Goal: Task Accomplishment & Management: Manage account settings

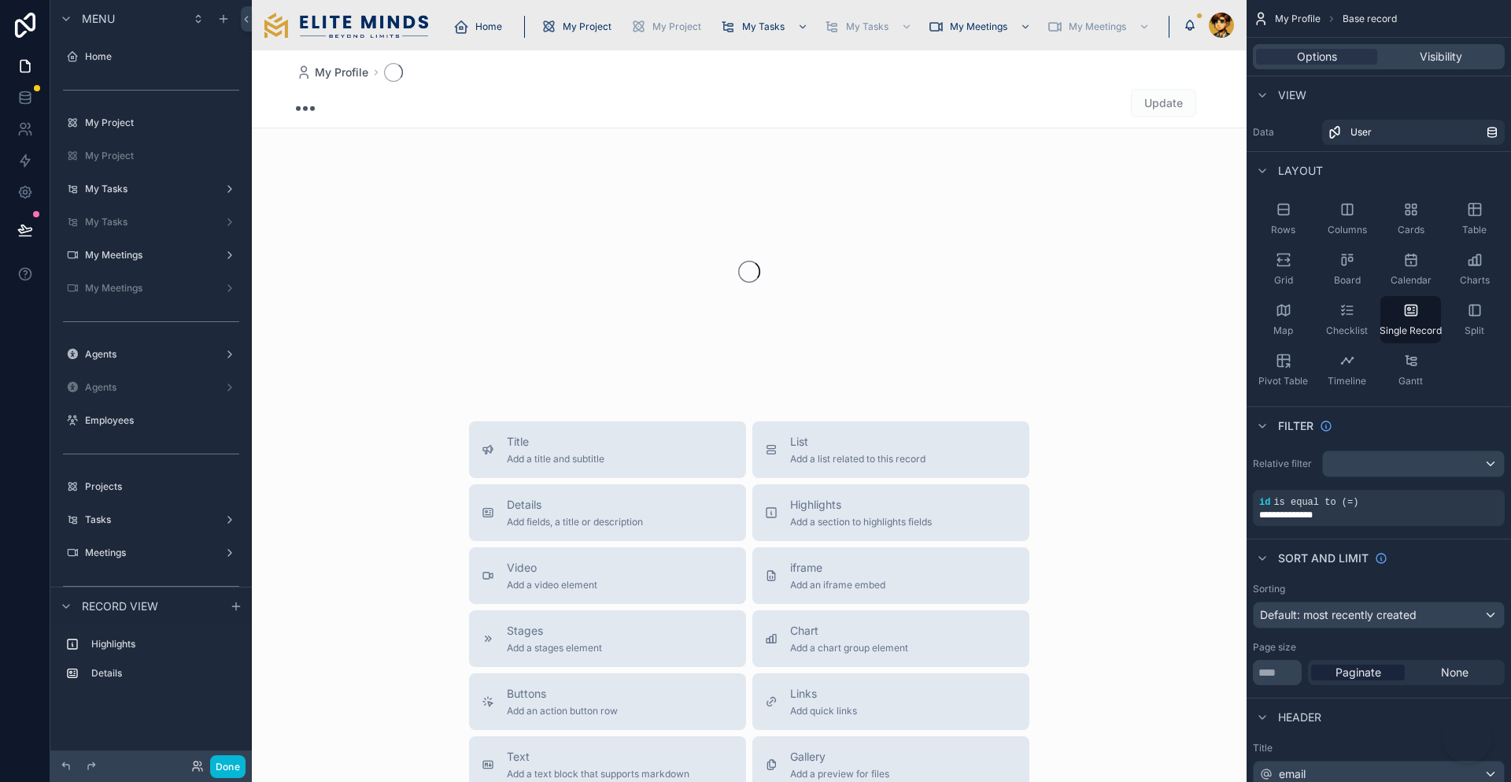
scroll to position [321, 0]
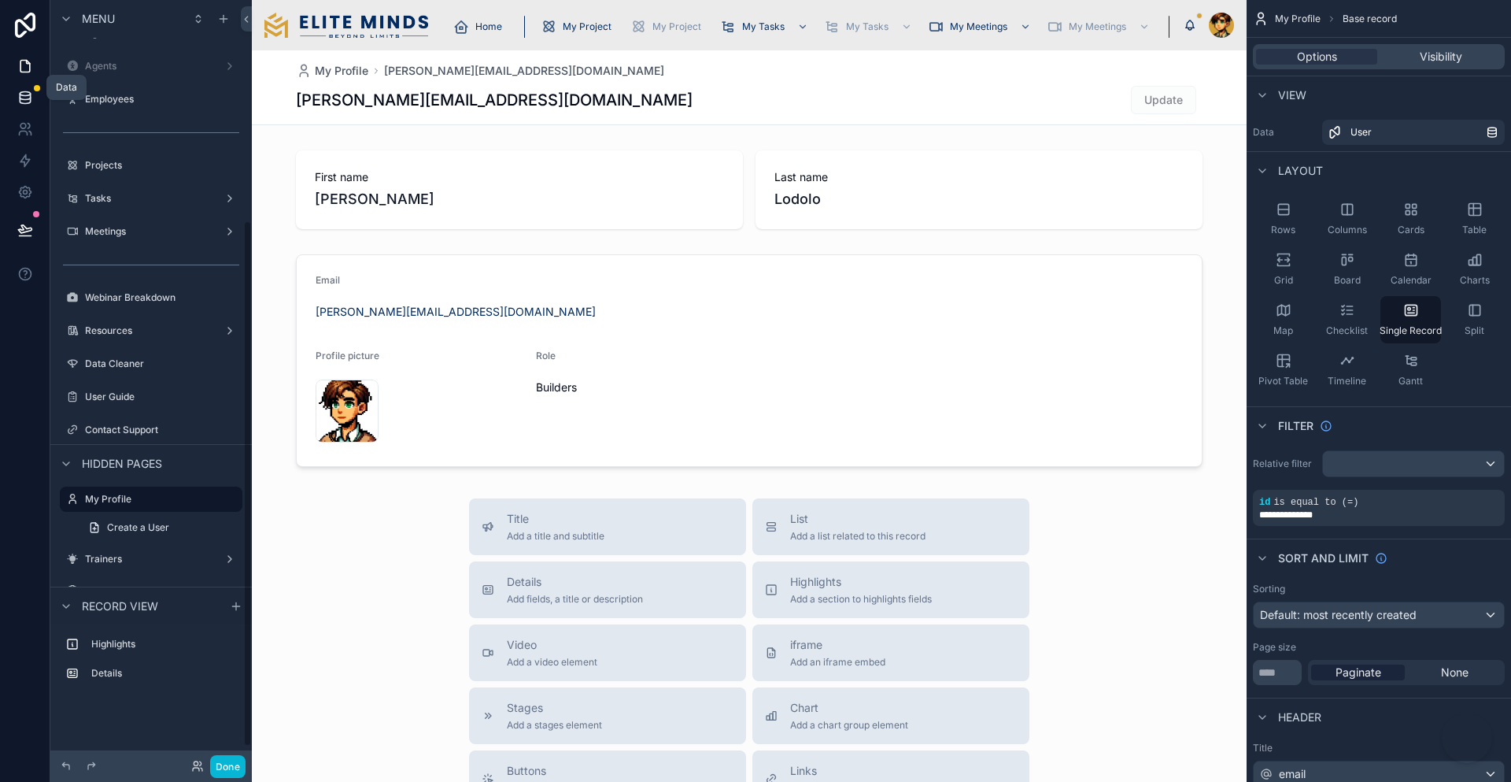
click at [27, 98] on icon at bounding box center [25, 101] width 10 height 6
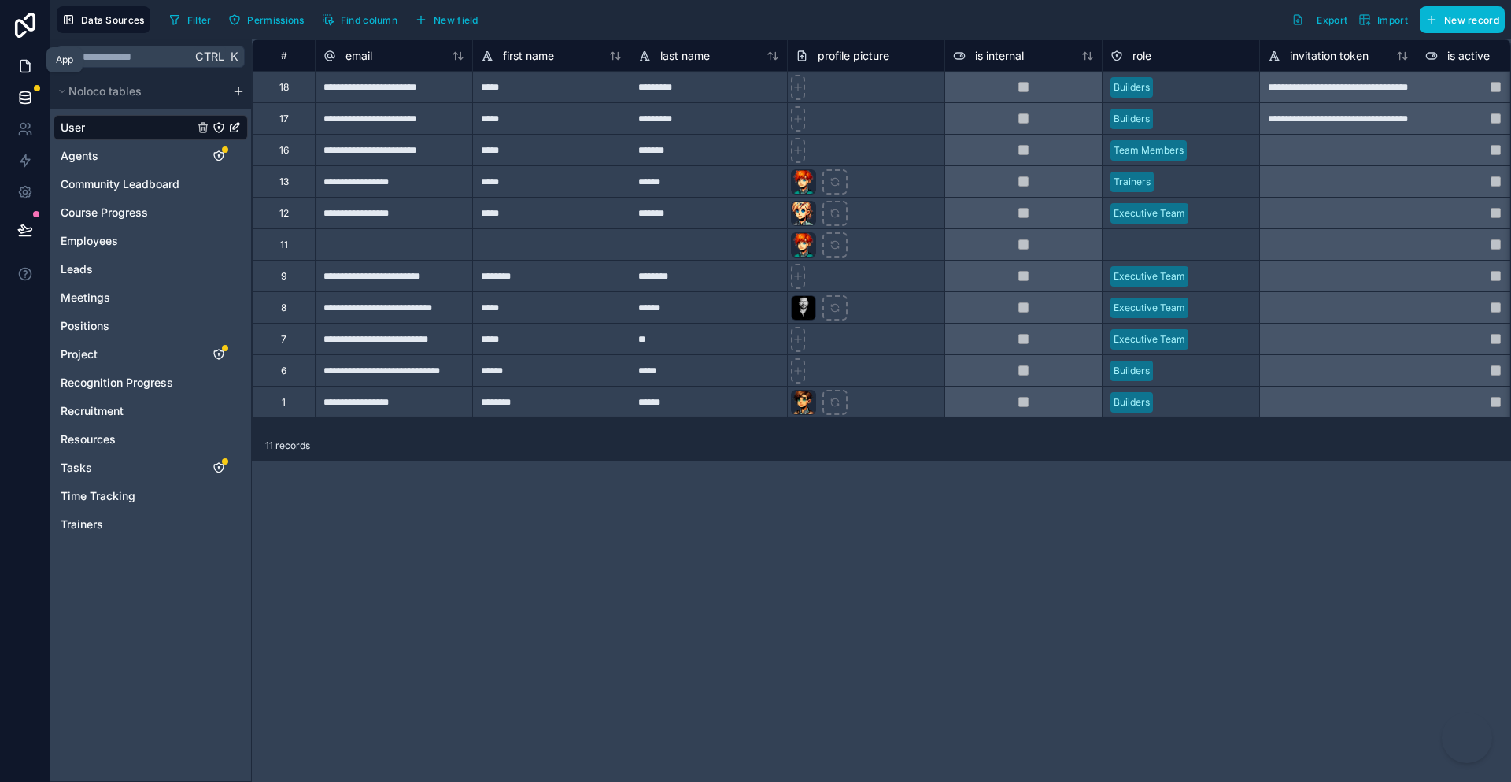
click at [26, 61] on icon at bounding box center [24, 67] width 9 height 12
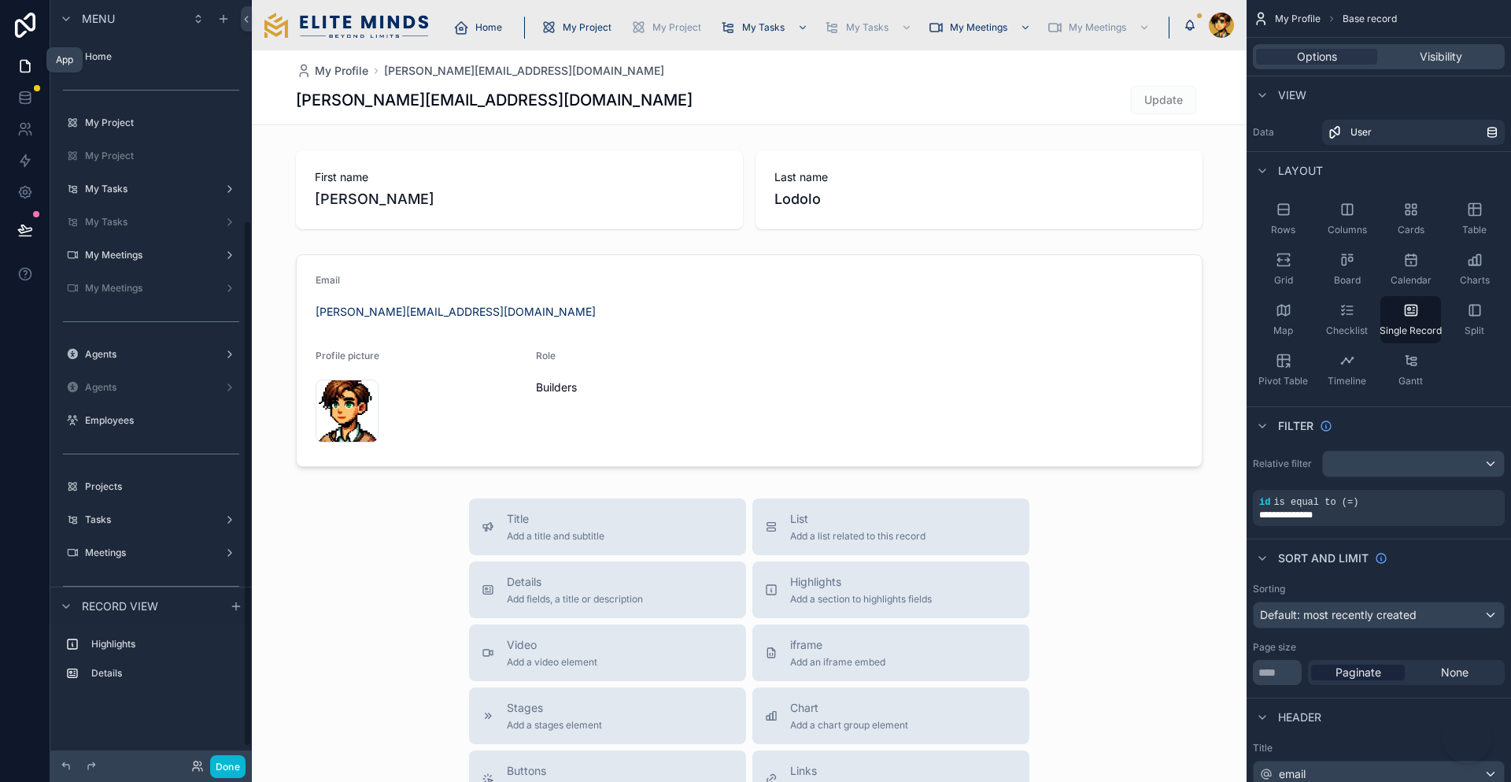
scroll to position [321, 0]
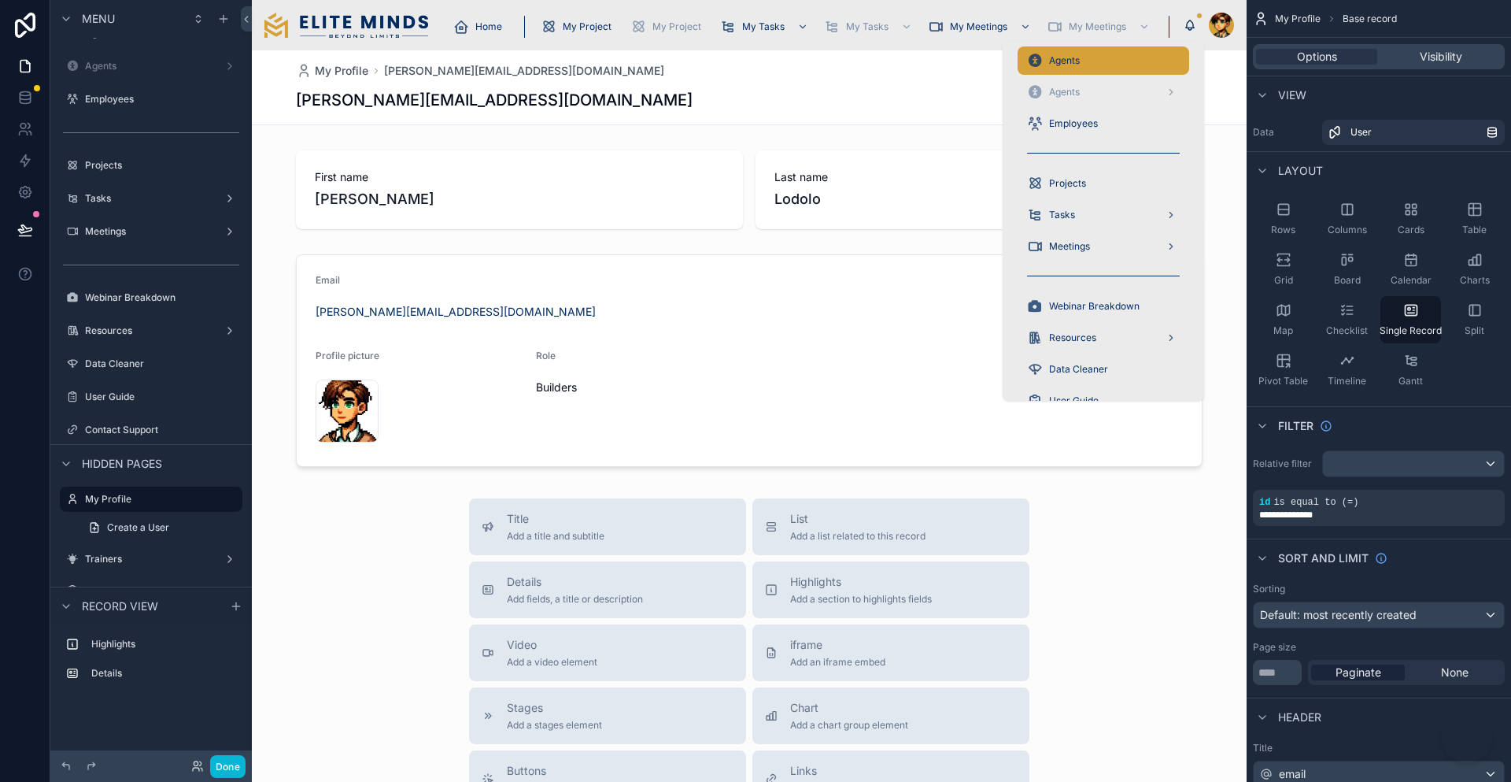
click at [1049, 61] on span "Agents" at bounding box center [1064, 60] width 31 height 13
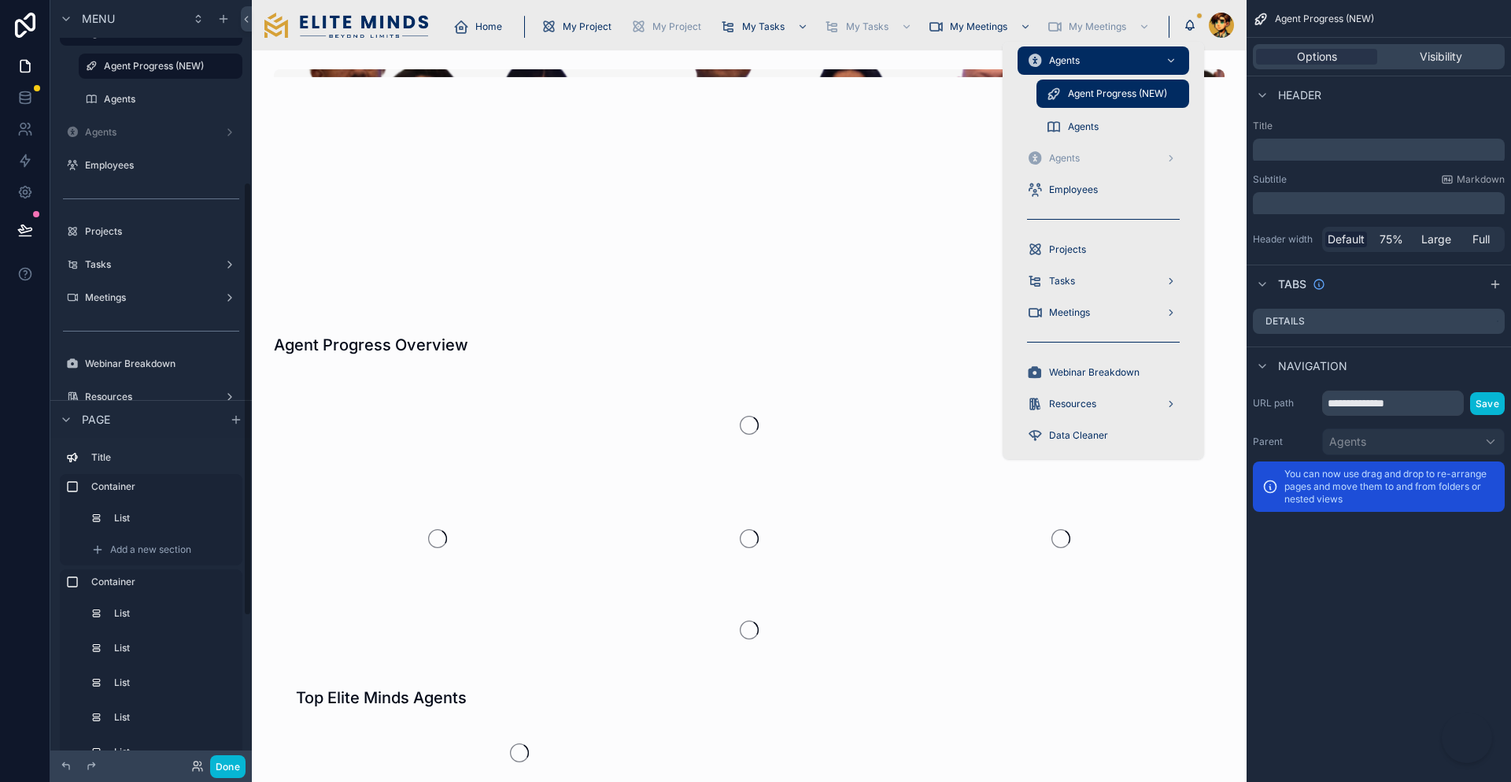
scroll to position [321, 0]
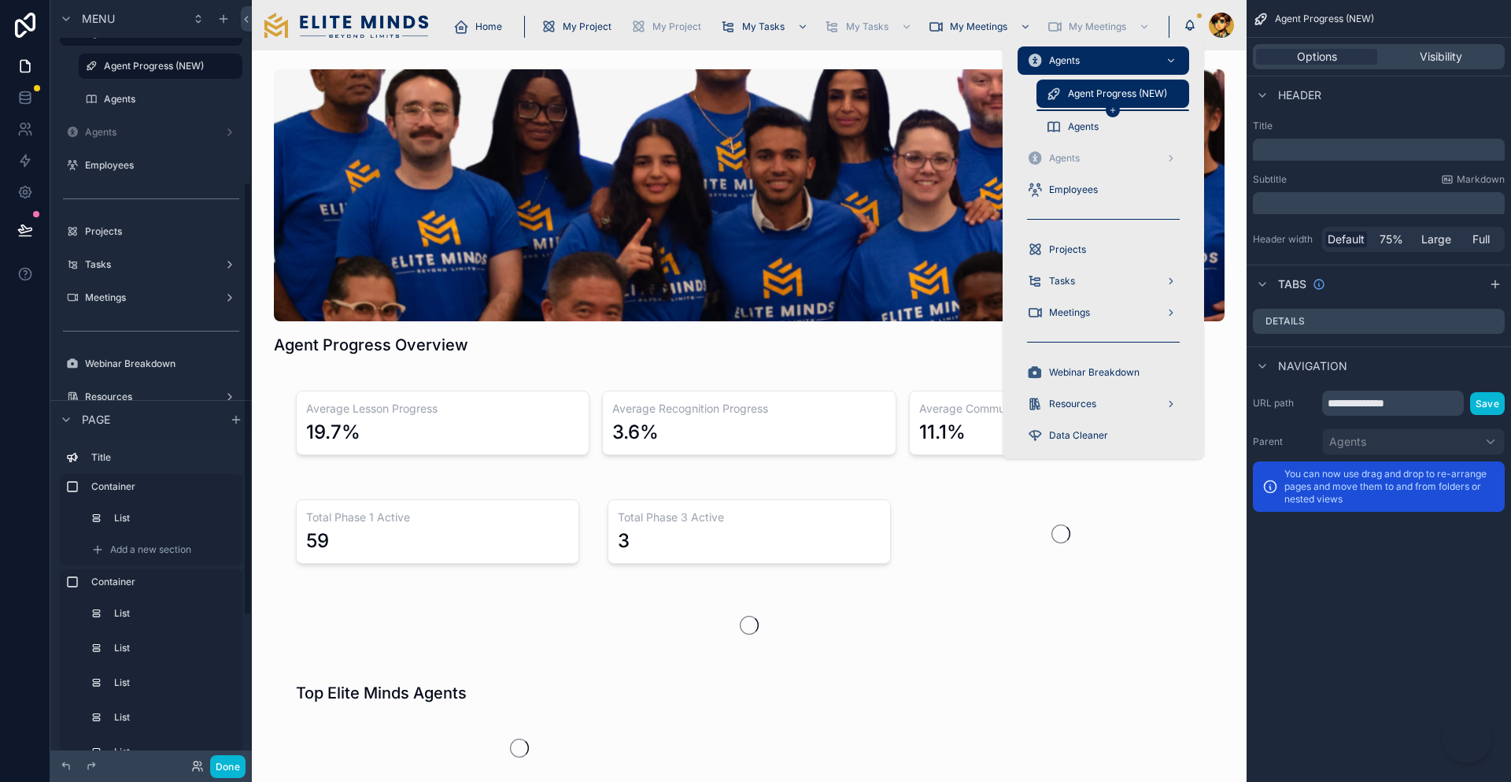
click at [1037, 109] on div "scrollable content" at bounding box center [1113, 110] width 153 height 2
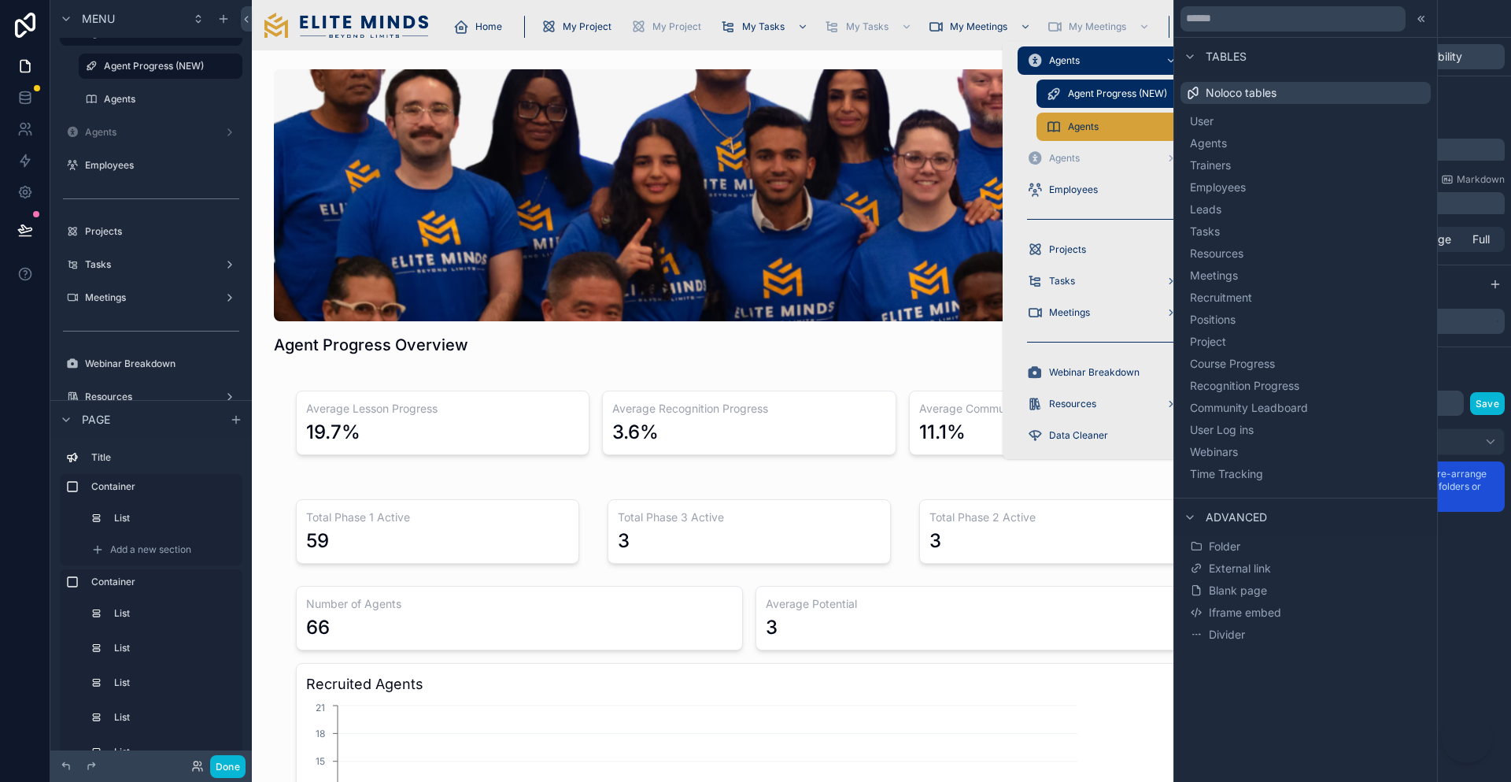
click at [1046, 119] on icon "scrollable content" at bounding box center [1054, 127] width 16 height 16
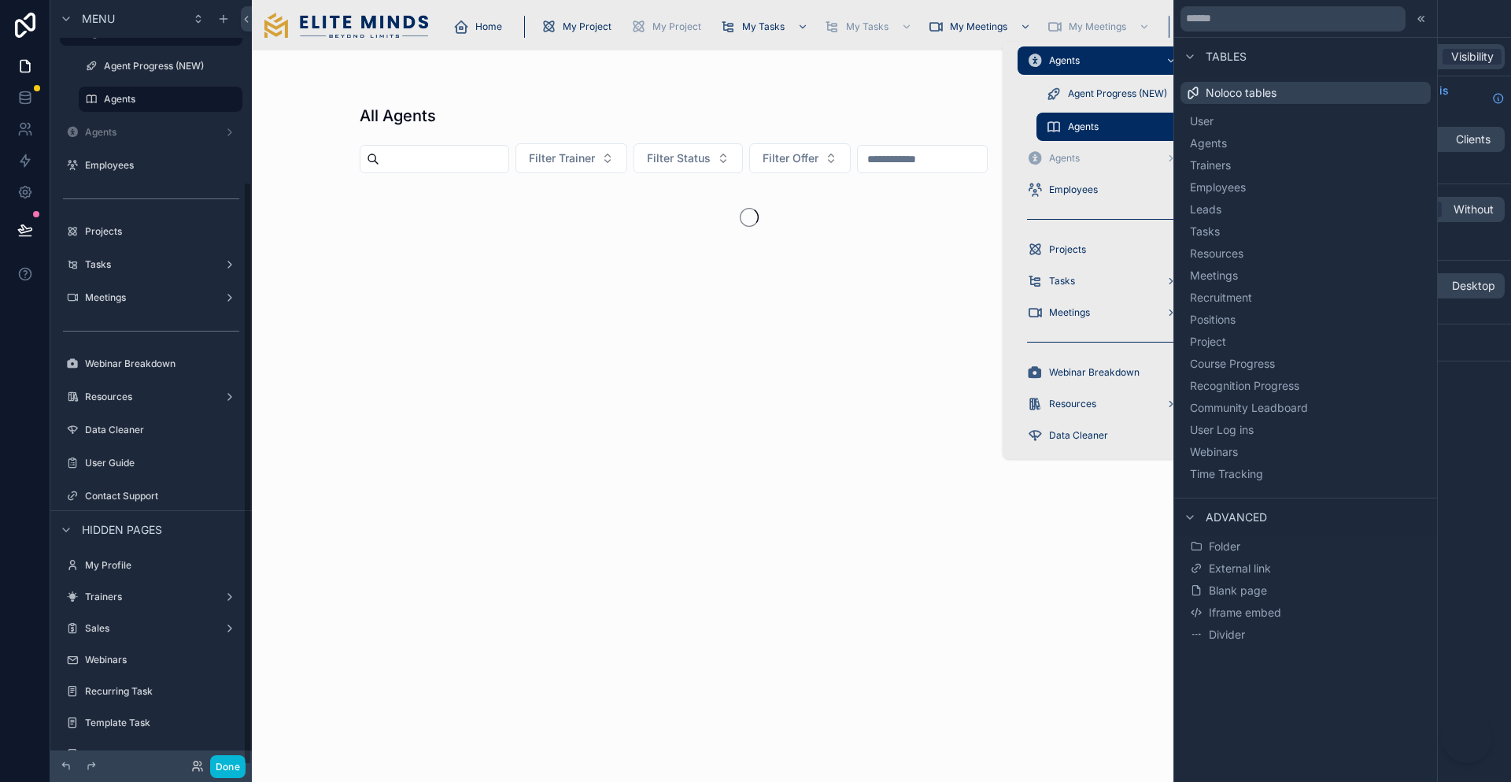
scroll to position [238, 0]
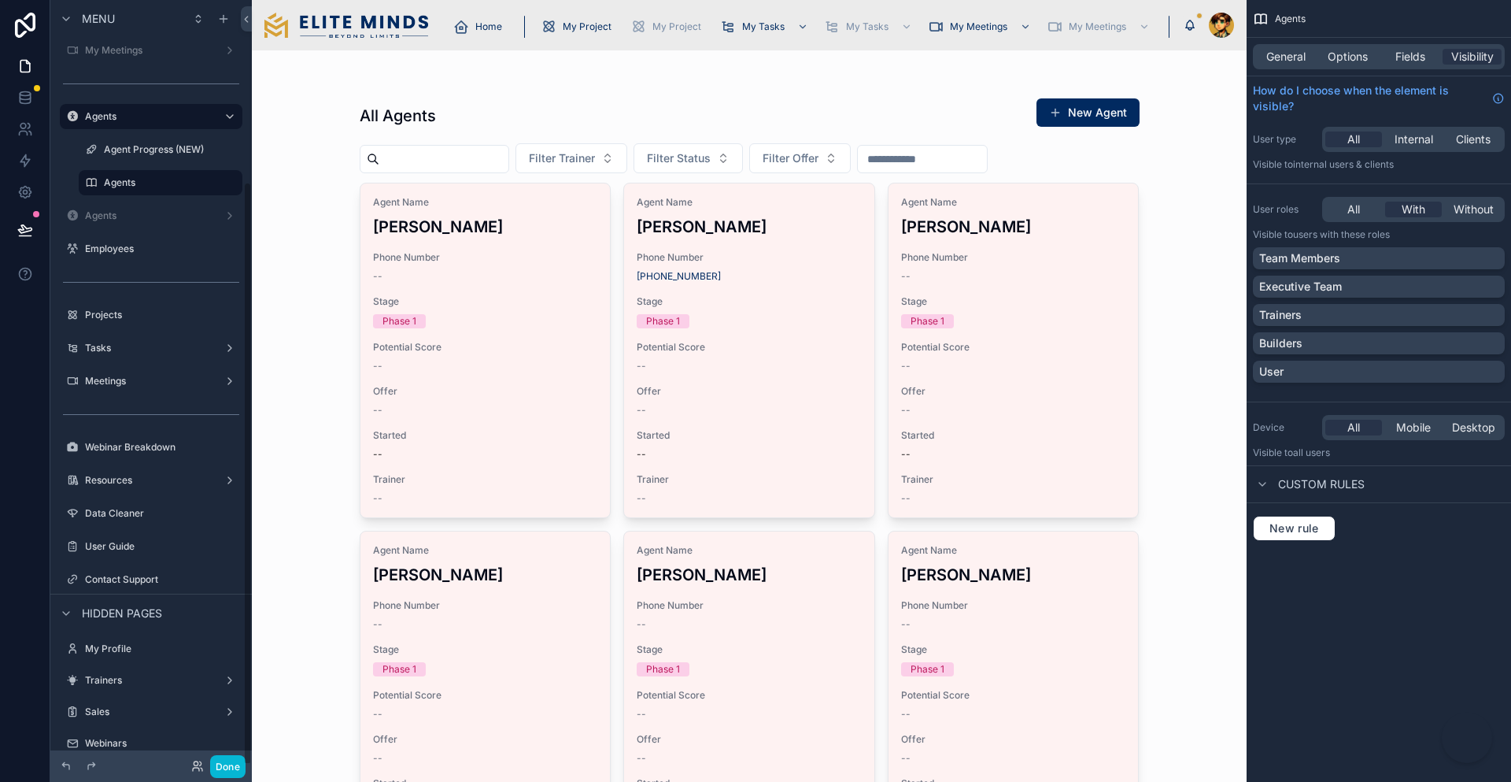
click at [437, 148] on input "text" at bounding box center [443, 159] width 129 height 22
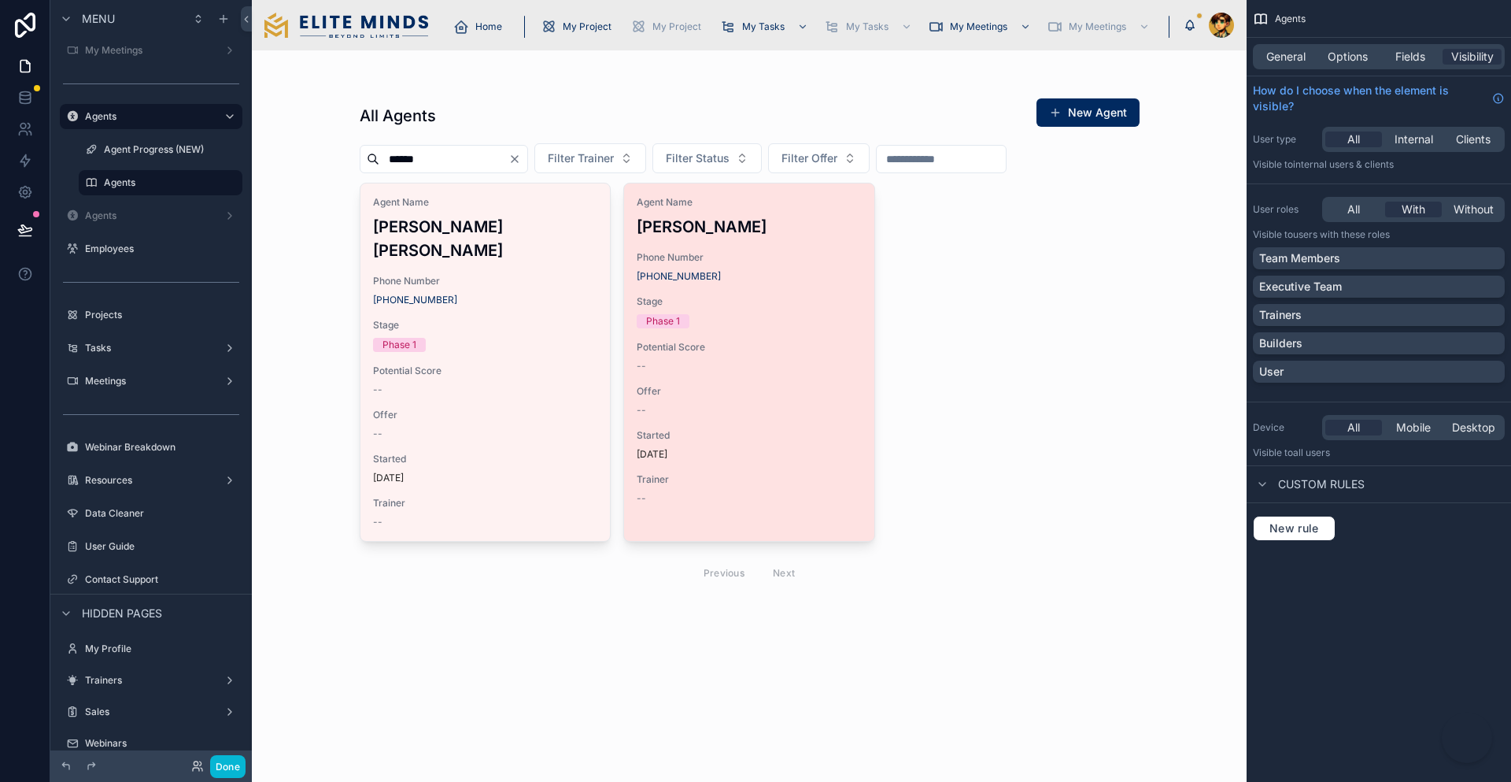
type input "******"
click at [754, 251] on span "Phone Number" at bounding box center [749, 257] width 225 height 13
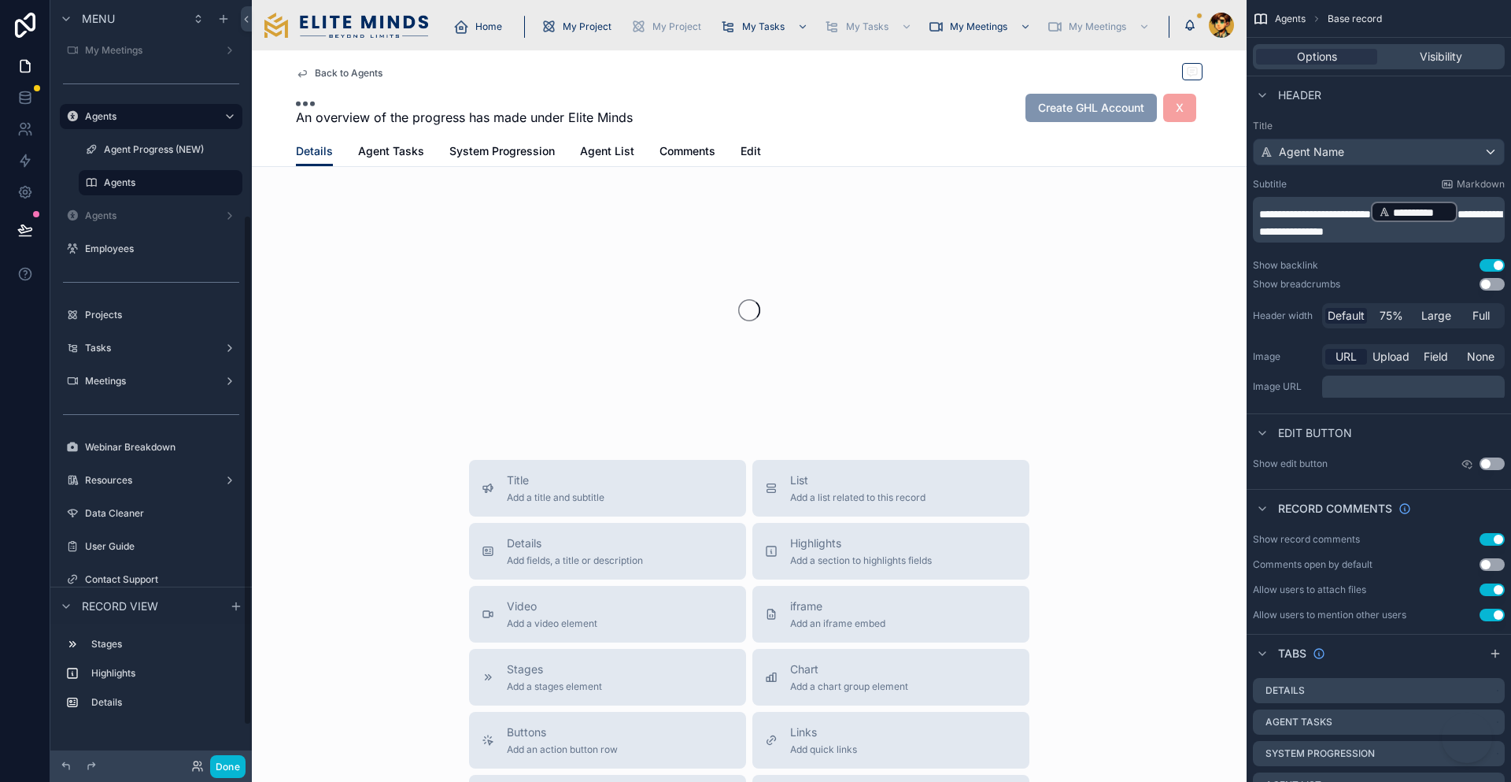
scroll to position [321, 0]
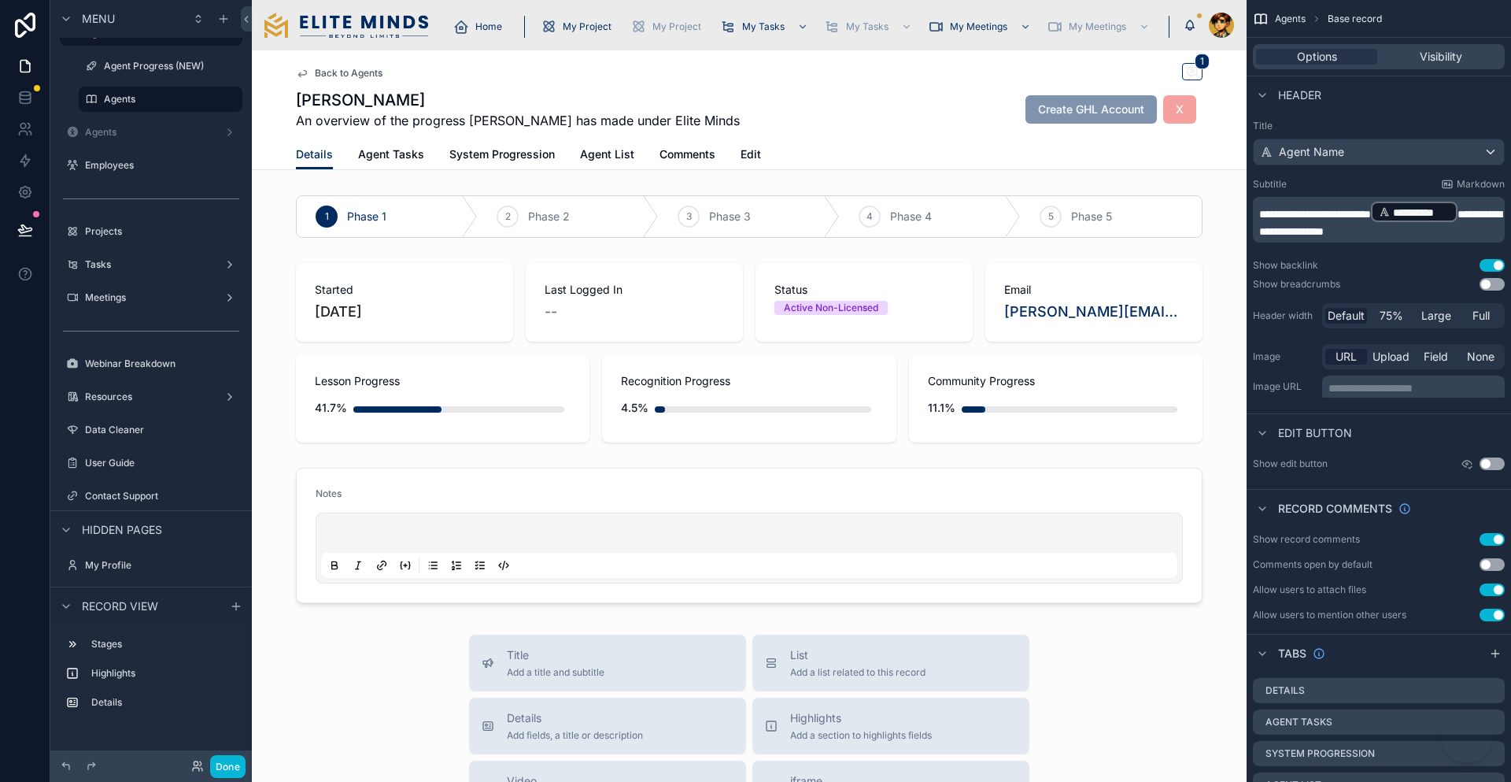
click at [730, 139] on div "Details Agent Tasks System Progression Agent List Comments Edit" at bounding box center [749, 154] width 907 height 30
click at [741, 146] on span "Edit" at bounding box center [751, 154] width 20 height 16
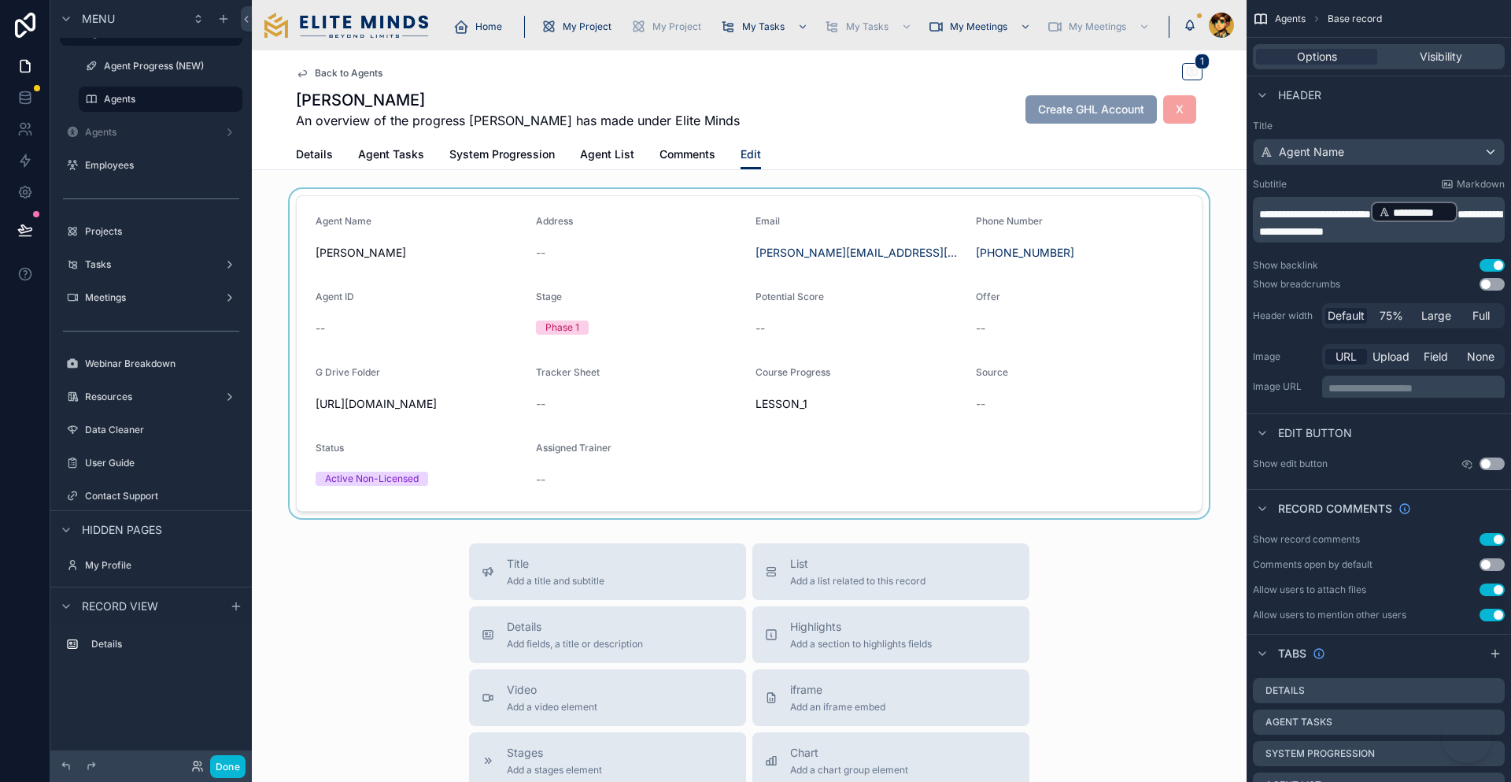
click at [796, 230] on div at bounding box center [749, 353] width 995 height 329
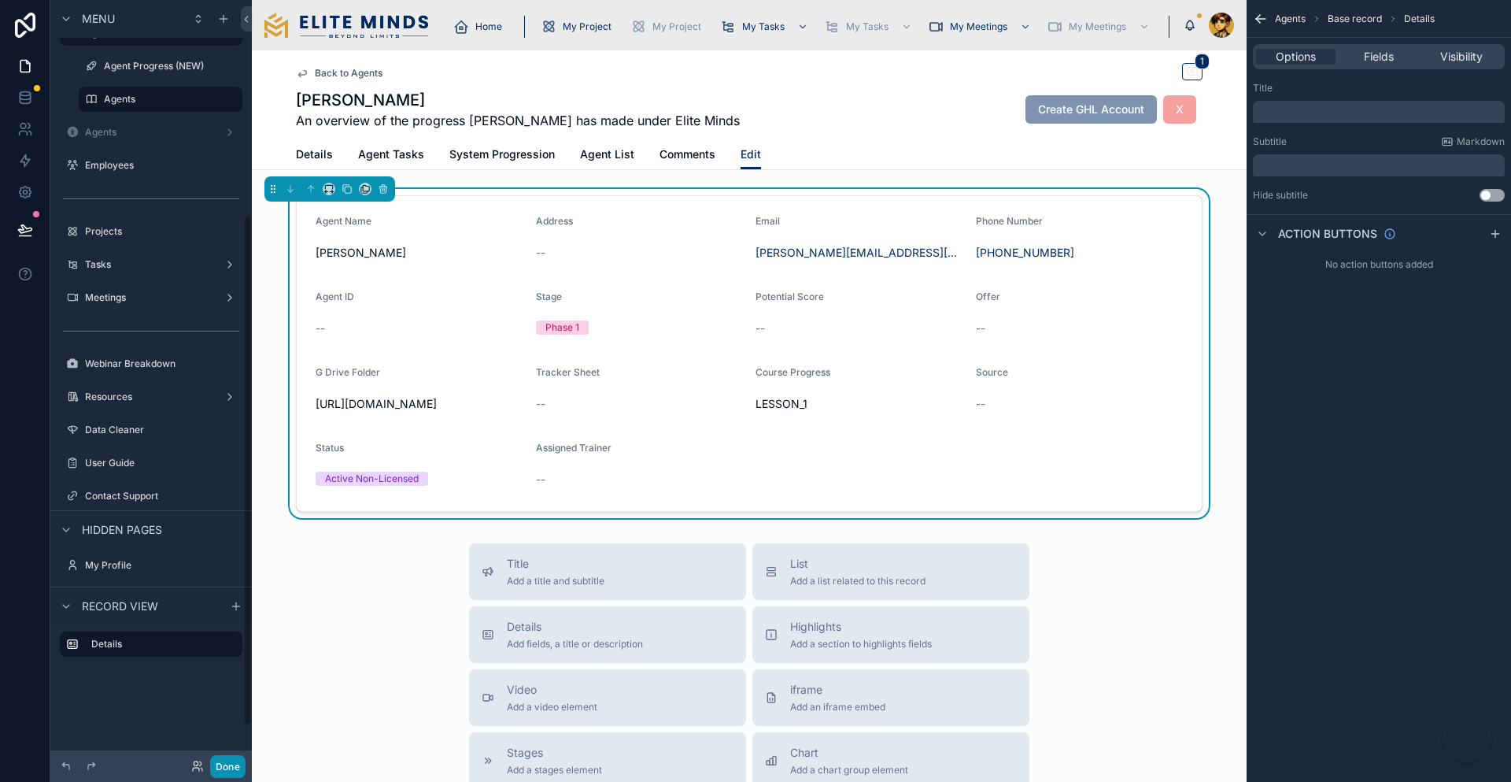
click at [210, 775] on button "Done" at bounding box center [227, 766] width 35 height 23
